Goal: Information Seeking & Learning: Check status

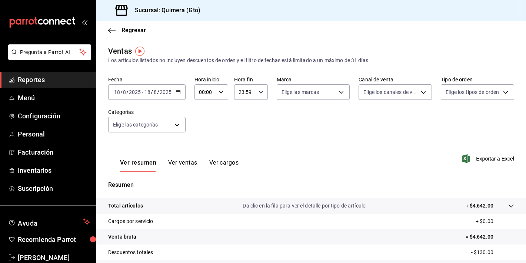
click at [58, 19] on icon "mailbox folders" at bounding box center [42, 22] width 67 height 11
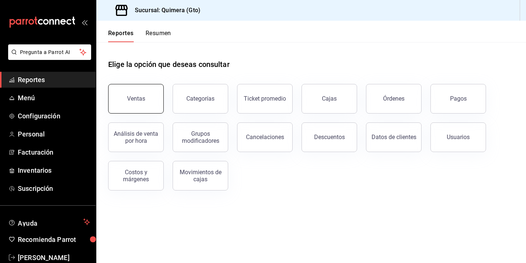
click at [150, 89] on button "Ventas" at bounding box center [136, 99] width 56 height 30
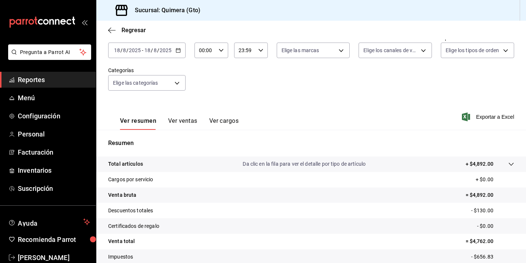
click at [184, 127] on button "Ver ventas" at bounding box center [182, 123] width 29 height 13
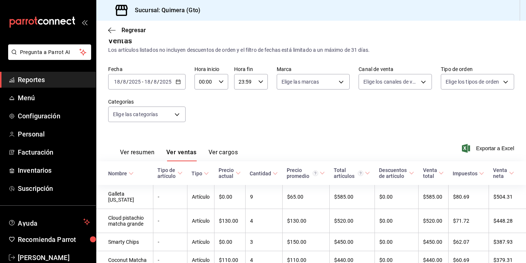
scroll to position [42, 0]
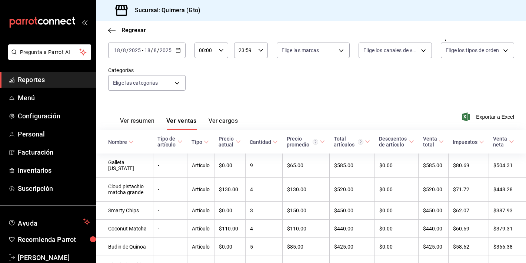
click at [66, 30] on div "mailbox folders" at bounding box center [48, 22] width 96 height 44
click at [63, 22] on icon "mailbox folders" at bounding box center [63, 22] width 6 height 6
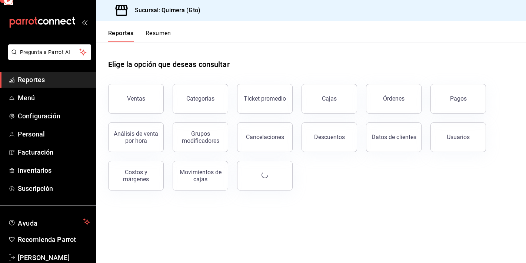
click at [63, 22] on icon "mailbox folders" at bounding box center [42, 22] width 67 height 11
click at [116, 97] on button "Ventas" at bounding box center [136, 99] width 56 height 30
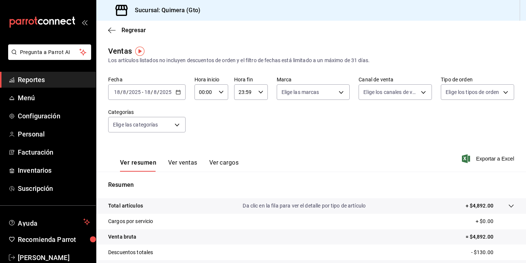
click at [49, 21] on icon "mailbox folders" at bounding box center [51, 22] width 4 height 6
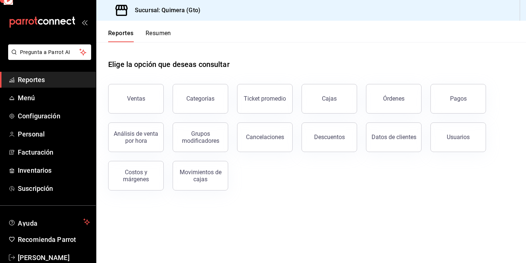
click at [49, 21] on icon "mailbox folders" at bounding box center [51, 22] width 4 height 6
